Goal: Navigation & Orientation: Find specific page/section

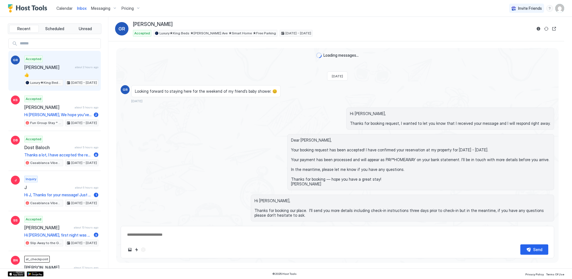
scroll to position [403, 0]
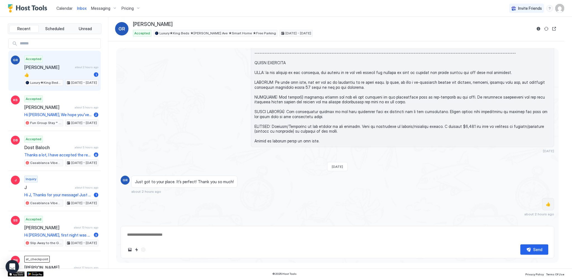
type textarea "*"
click at [64, 9] on span "Calendar" at bounding box center [64, 8] width 16 height 5
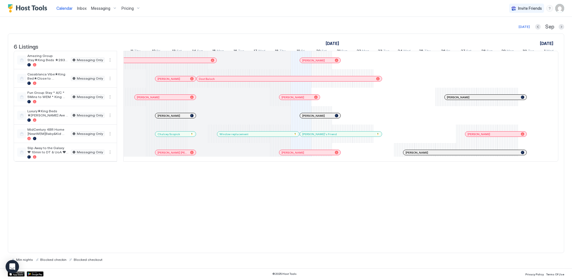
click at [207, 222] on div "6 Listings [DATE] [DATE] [DATE] 4 Thu 5 Fri 6 Sat 7 Sun 8 Mon 9 Tue 10 Wed 11 T…" at bounding box center [286, 142] width 556 height 219
